Goal: Task Accomplishment & Management: Use online tool/utility

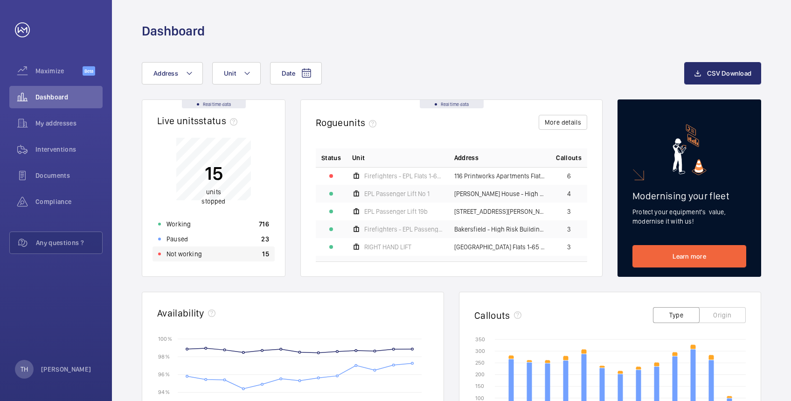
click at [182, 254] on p "Not working" at bounding box center [184, 253] width 35 height 9
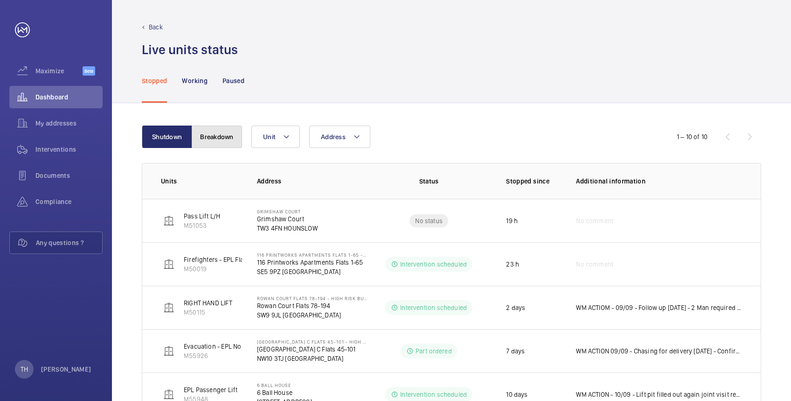
click at [224, 133] on button "Breakdown" at bounding box center [217, 137] width 50 height 22
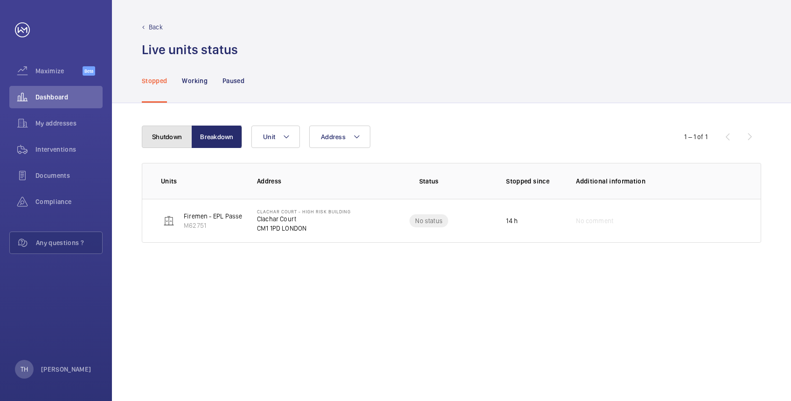
click at [161, 130] on button "Shutdown" at bounding box center [167, 137] width 50 height 22
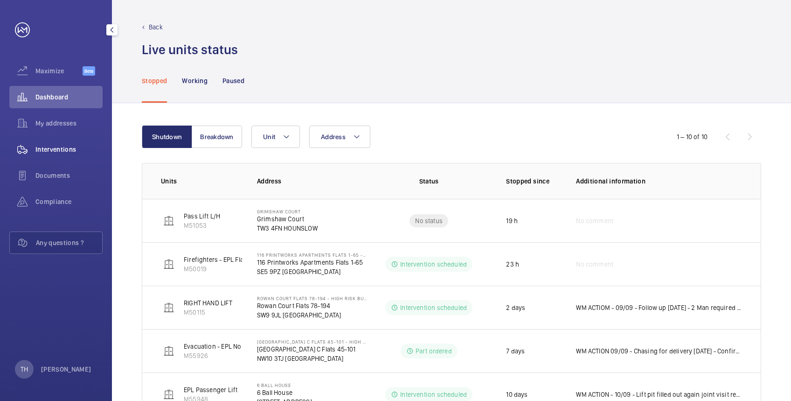
click at [62, 145] on span "Interventions" at bounding box center [68, 149] width 67 height 9
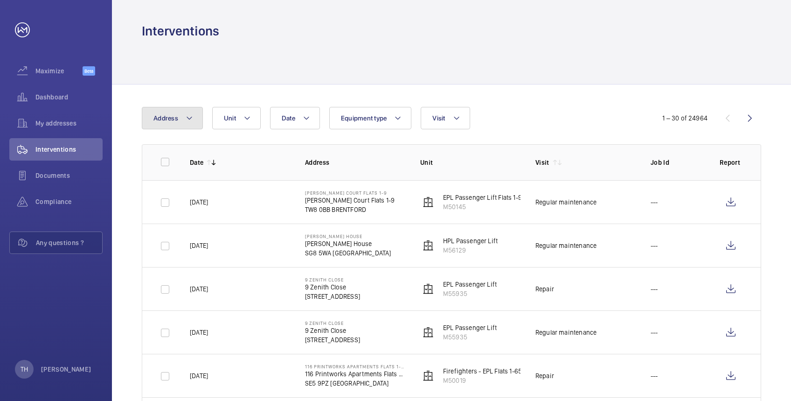
click at [187, 117] on mat-icon at bounding box center [189, 117] width 7 height 11
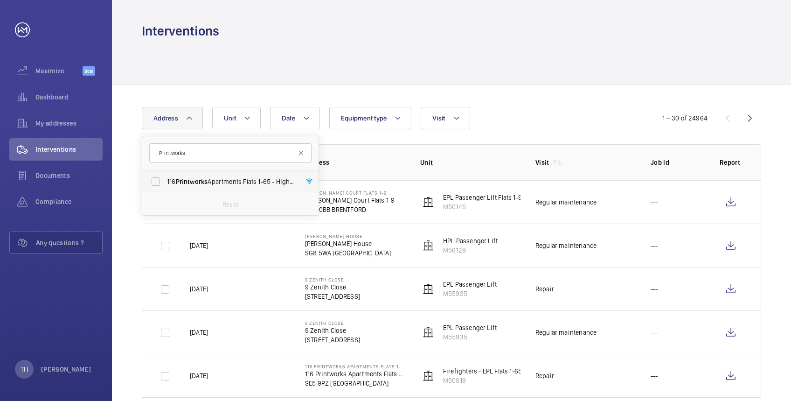
type input "Printworks"
click at [202, 179] on span "Printworks" at bounding box center [192, 181] width 32 height 7
click at [165, 179] on input "116 Printworks Apartments Flats 1-65 - High Risk Building - 116 Printworks Apar…" at bounding box center [156, 181] width 19 height 19
checkbox input "true"
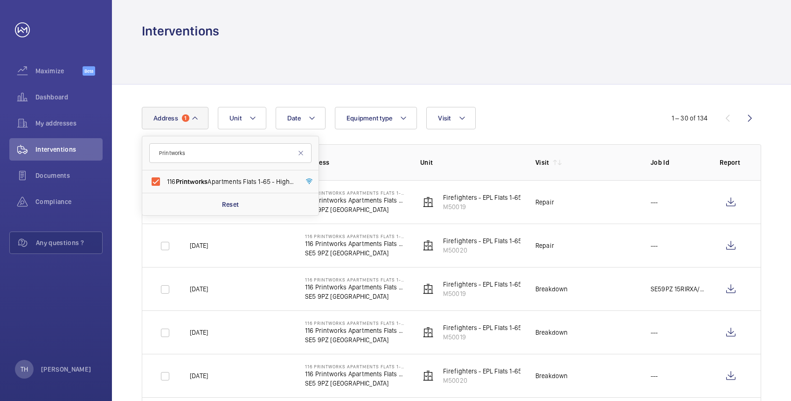
click at [281, 51] on div at bounding box center [452, 62] width 620 height 44
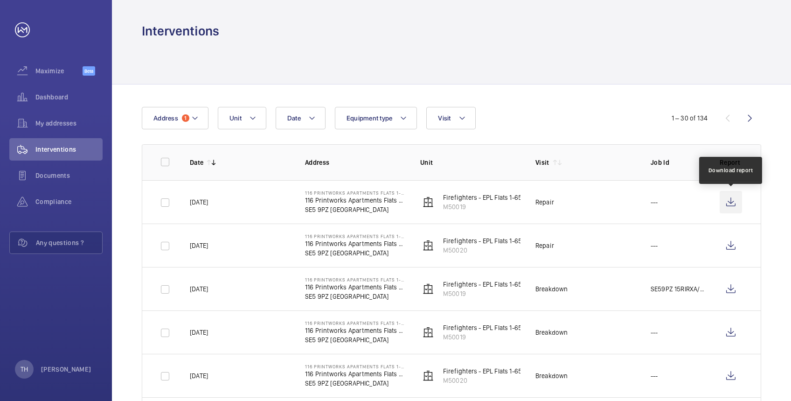
click at [730, 199] on wm-front-icon-button at bounding box center [731, 202] width 22 height 22
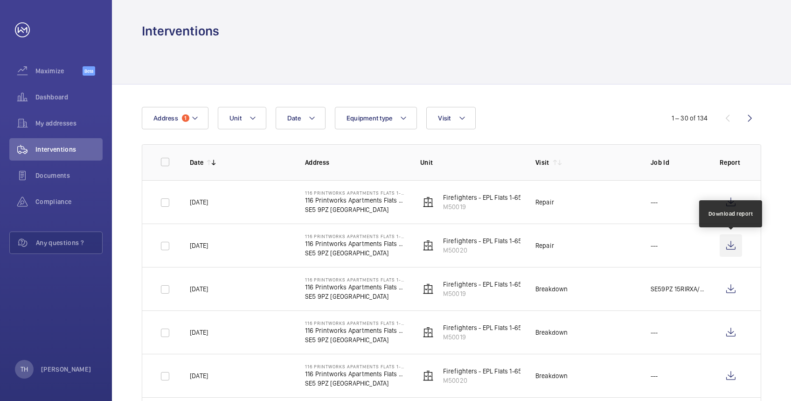
click at [731, 242] on wm-front-icon-button at bounding box center [731, 245] width 22 height 22
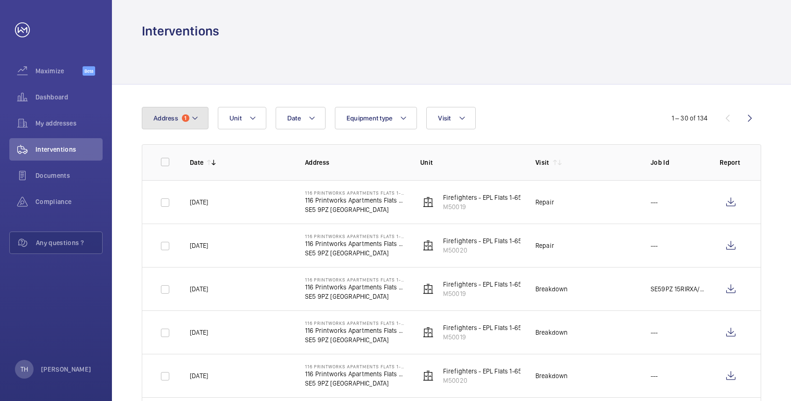
click at [193, 113] on mat-icon at bounding box center [194, 117] width 7 height 11
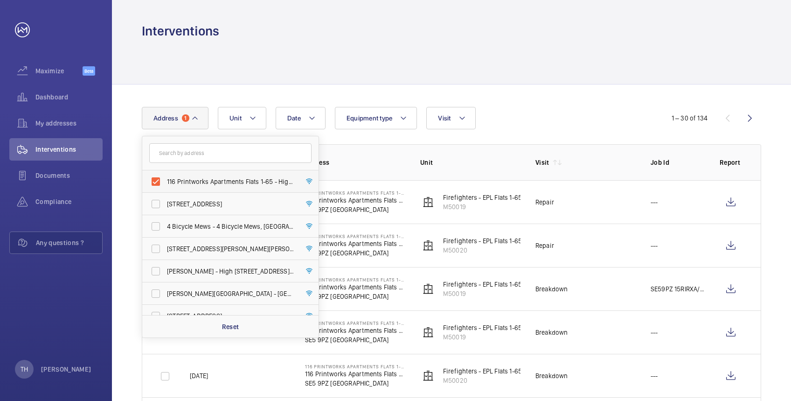
click at [187, 180] on span "116 Printworks Apartments Flats 1-65 - High Risk Building - 116 Printworks Apar…" at bounding box center [231, 181] width 128 height 9
click at [165, 180] on input "116 Printworks Apartments Flats 1-65 - High Risk Building - 116 Printworks Apar…" at bounding box center [156, 181] width 19 height 19
checkbox input "false"
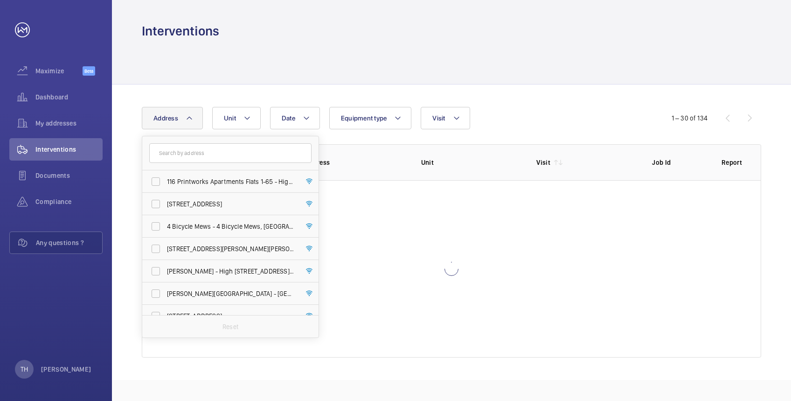
click at [216, 60] on div at bounding box center [452, 62] width 620 height 44
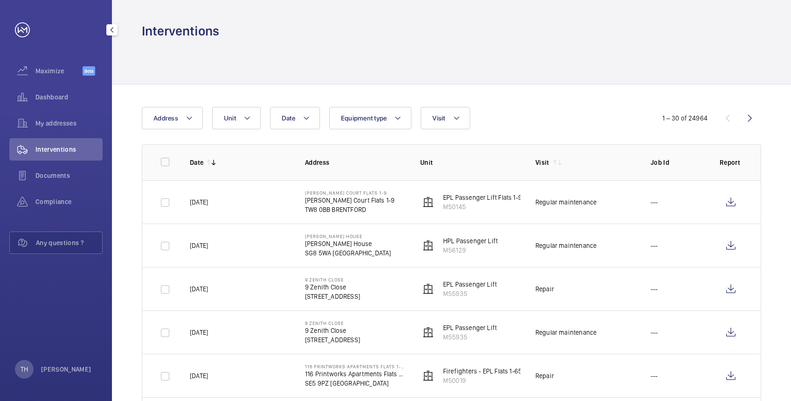
click at [21, 28] on link at bounding box center [22, 29] width 15 height 15
